Goal: Check status

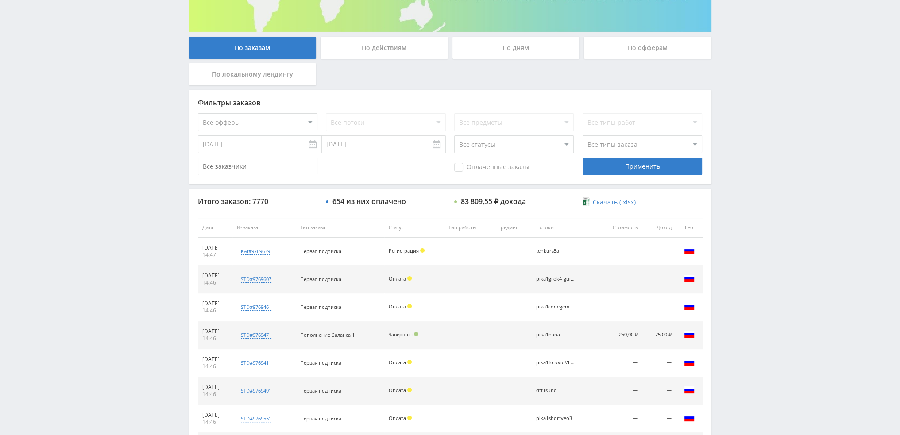
scroll to position [129, 0]
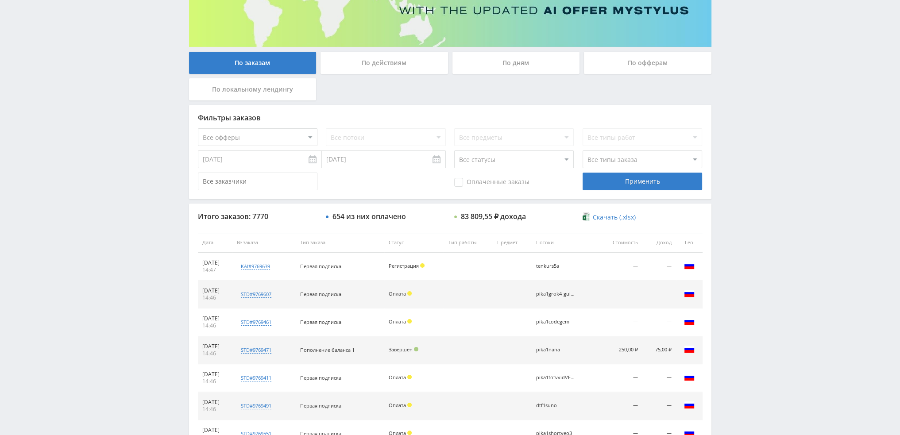
click at [514, 70] on div "По дням" at bounding box center [517, 63] width 128 height 22
click at [0, 0] on input "По дням" at bounding box center [0, 0] width 0 height 0
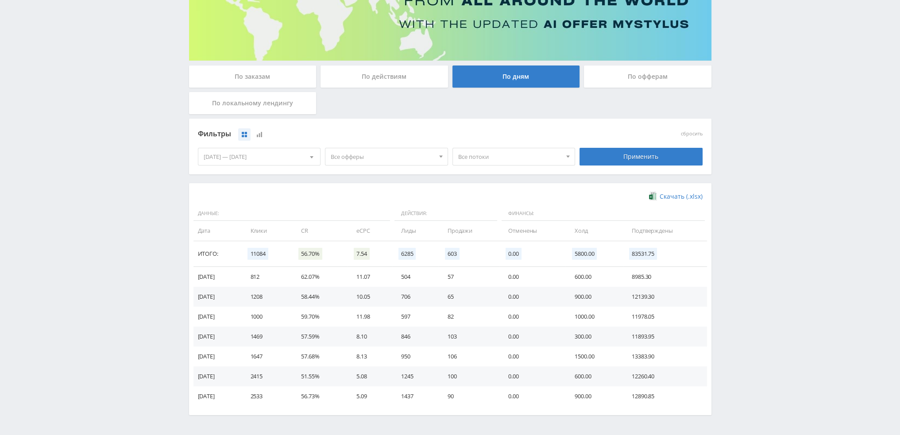
scroll to position [143, 0]
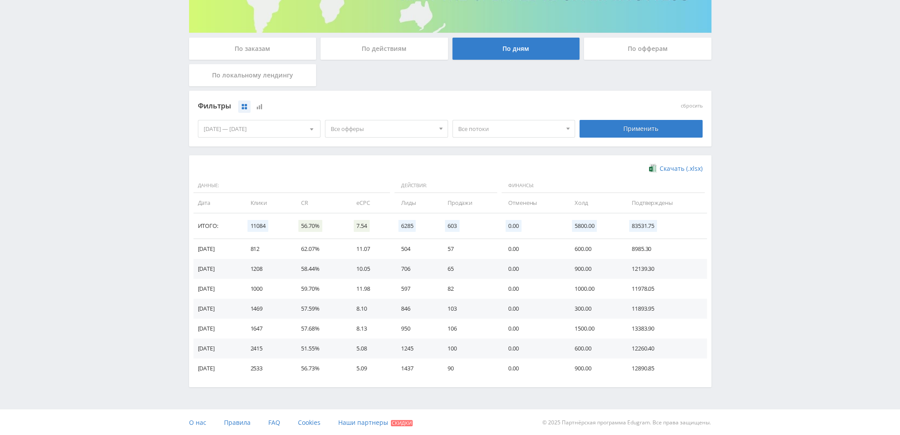
click at [370, 124] on span "Все офферы" at bounding box center [383, 128] width 104 height 17
click at [367, 222] on button "Study AI (RevShare)" at bounding box center [386, 221] width 122 height 12
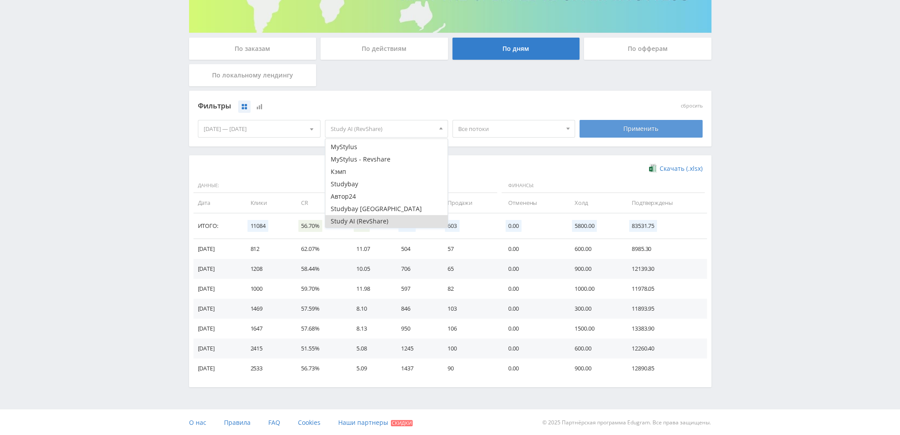
click at [643, 132] on div "Применить" at bounding box center [641, 129] width 123 height 18
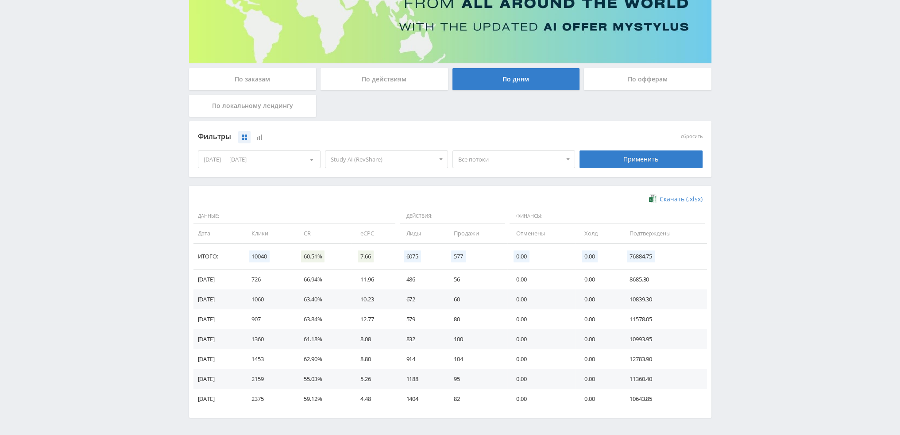
scroll to position [143, 0]
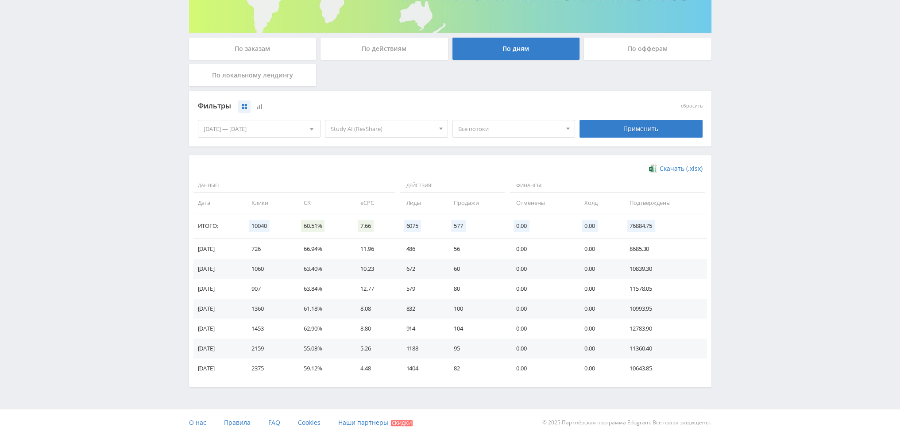
click at [379, 127] on span "Study AI (RevShare)" at bounding box center [383, 128] width 104 height 17
click at [352, 219] on button "Study AI (RevShare)" at bounding box center [386, 221] width 122 height 12
click at [352, 172] on button "Кэмп" at bounding box center [386, 172] width 122 height 12
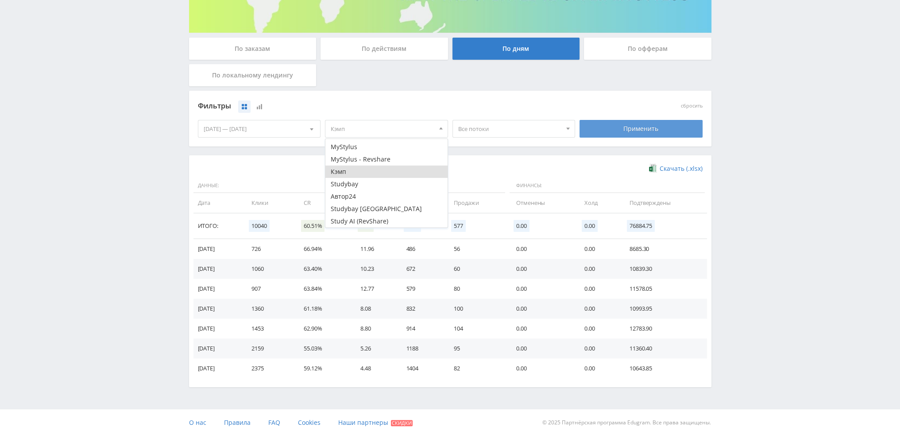
click at [621, 129] on div "Применить" at bounding box center [641, 129] width 123 height 18
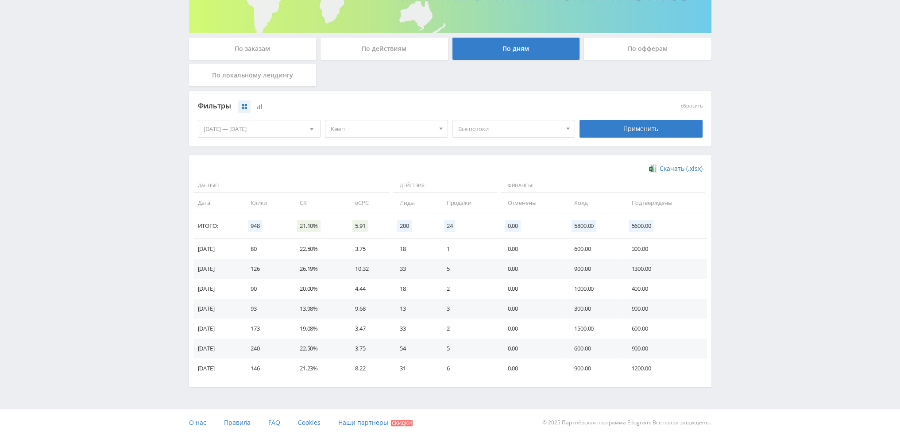
click at [387, 124] on span "Кэмп" at bounding box center [383, 128] width 104 height 17
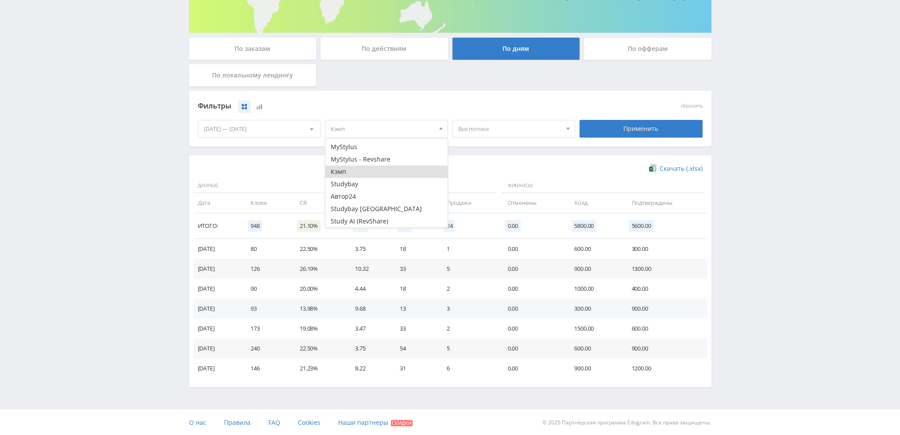
click at [352, 171] on button "Кэмп" at bounding box center [386, 172] width 122 height 12
click at [351, 193] on button "Автор24" at bounding box center [386, 196] width 122 height 12
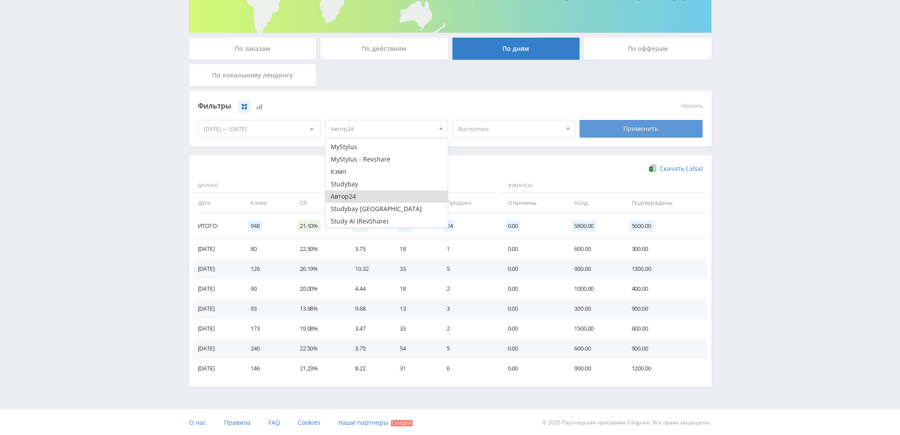
click at [657, 126] on div "Применить" at bounding box center [641, 129] width 123 height 18
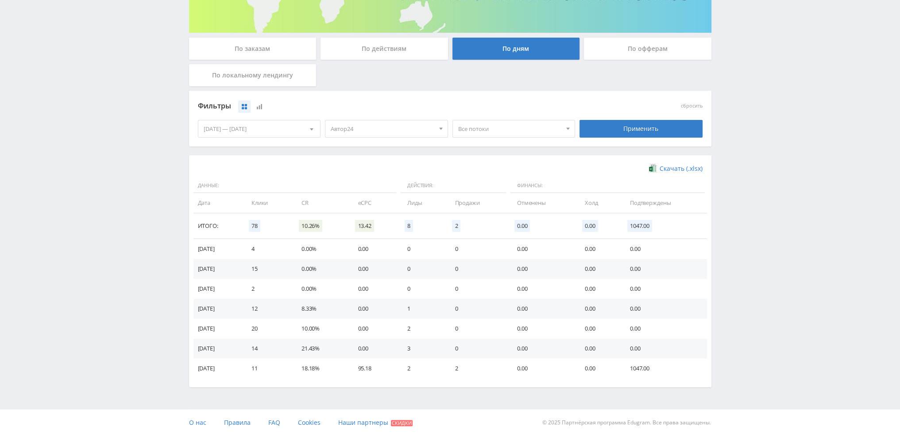
click at [269, 49] on div "По заказам" at bounding box center [253, 49] width 128 height 22
click at [0, 0] on input "По заказам" at bounding box center [0, 0] width 0 height 0
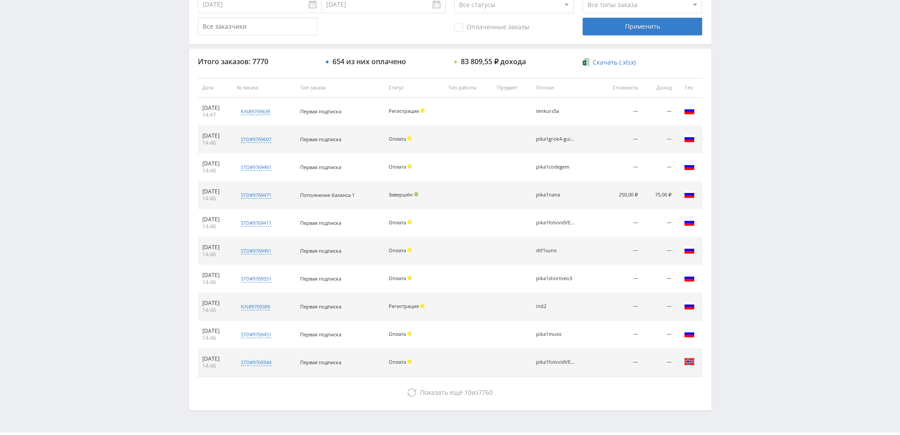
scroll to position [306, 0]
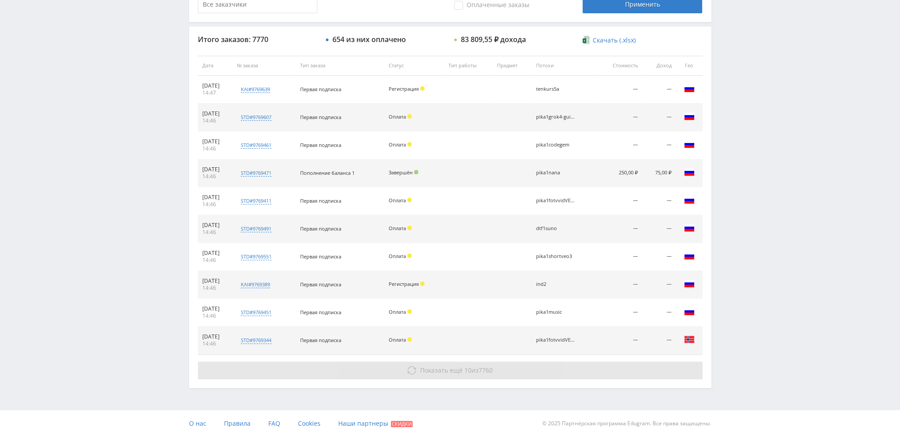
click at [457, 372] on span "Показать ещё" at bounding box center [441, 370] width 43 height 8
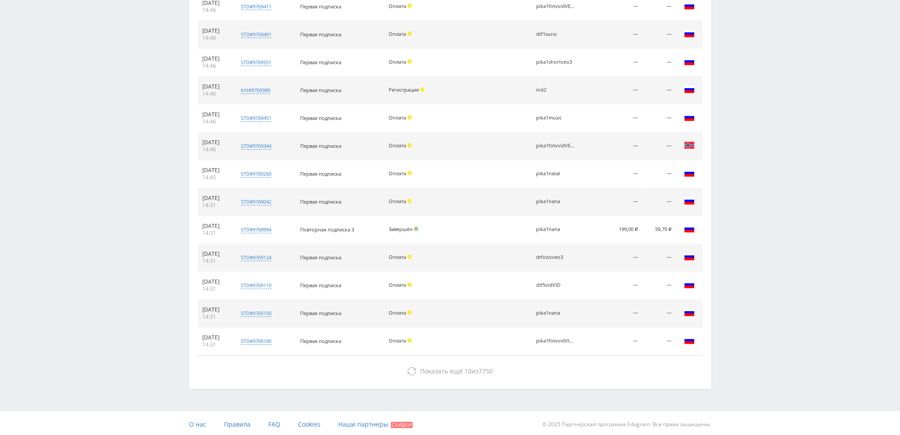
scroll to position [501, 0]
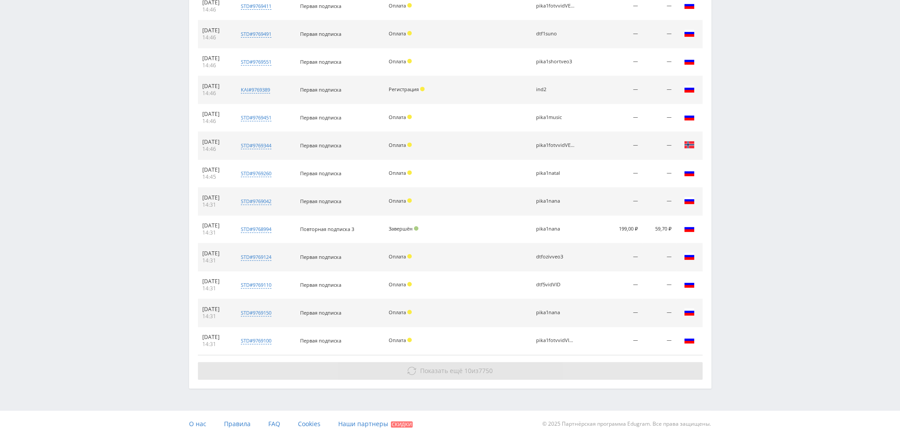
click at [453, 376] on button "Показать ещё 10 из 7750" at bounding box center [450, 371] width 505 height 18
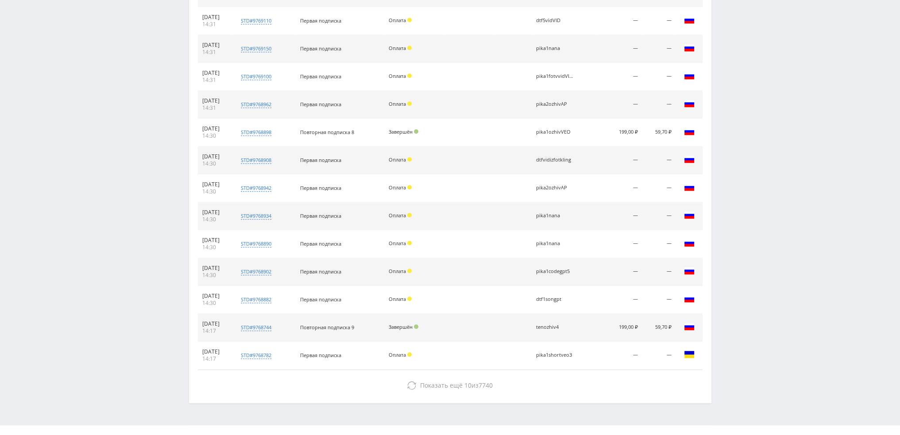
scroll to position [779, 0]
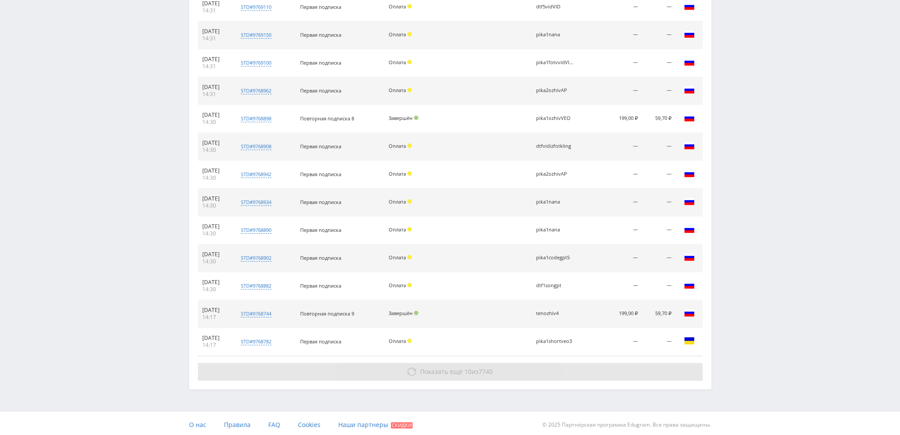
click at [455, 364] on button "Показать ещё 10 из 7740" at bounding box center [450, 372] width 505 height 18
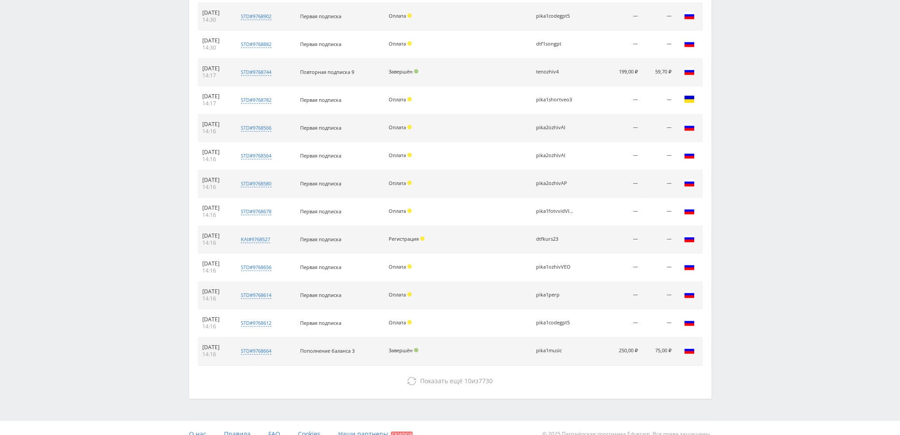
scroll to position [1030, 0]
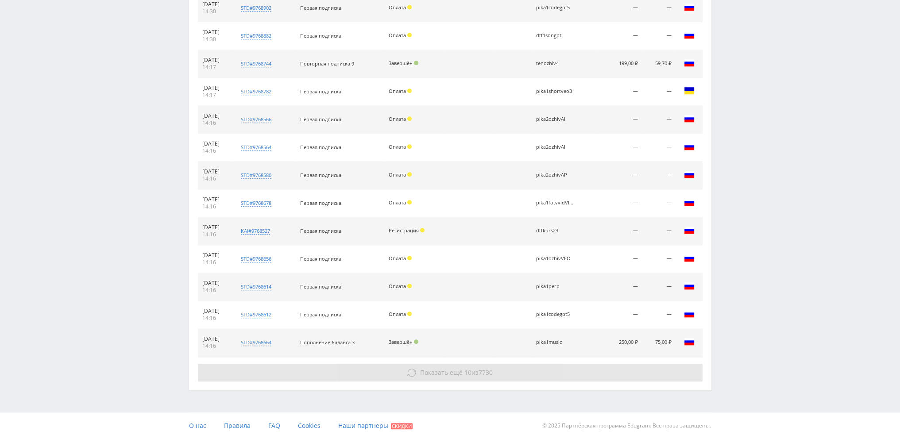
click at [457, 370] on span "Показать ещё" at bounding box center [441, 372] width 43 height 8
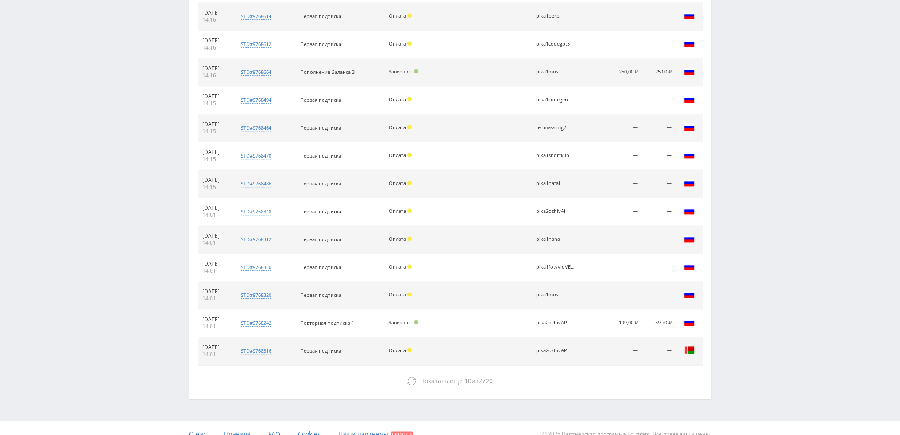
scroll to position [1308, 0]
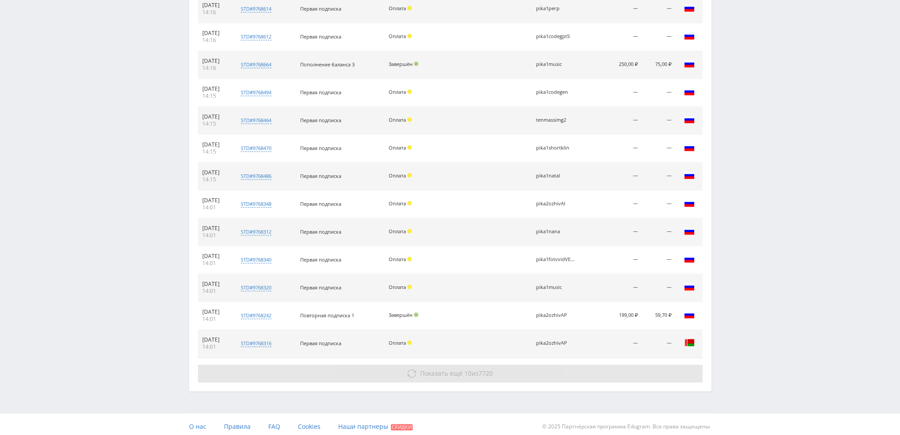
click at [498, 373] on button "Показать ещё 10 из 7720" at bounding box center [450, 374] width 505 height 18
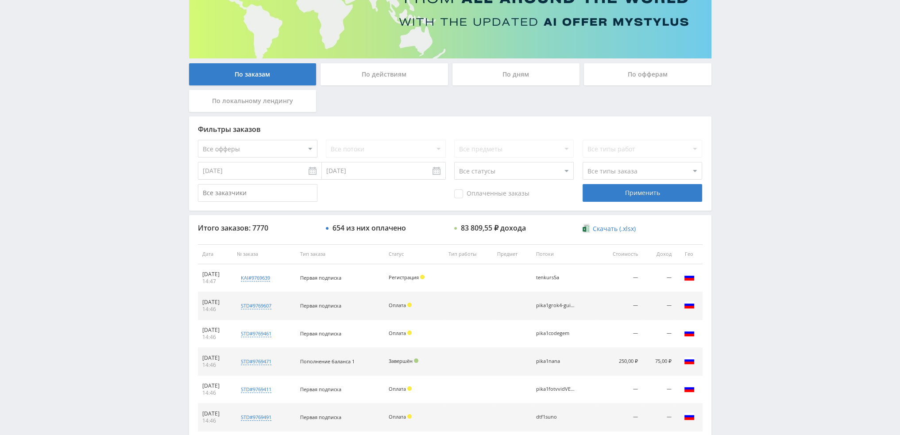
scroll to position [0, 0]
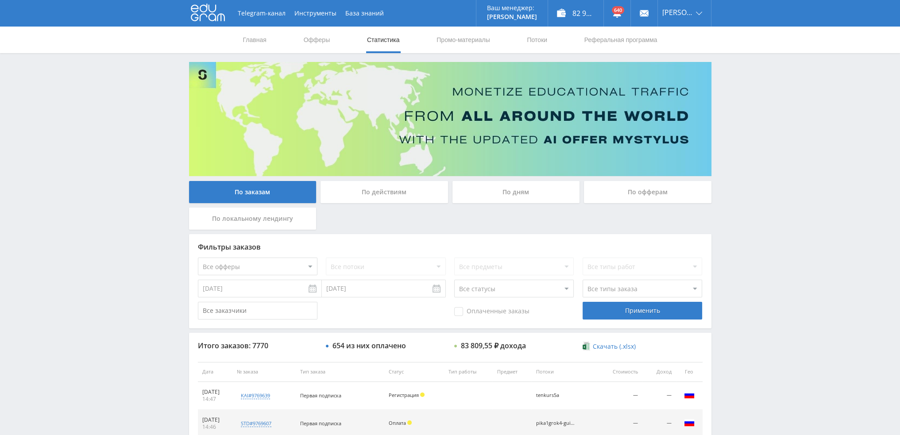
click at [531, 197] on div "По дням" at bounding box center [517, 192] width 128 height 22
click at [0, 0] on input "По дням" at bounding box center [0, 0] width 0 height 0
